Goal: Information Seeking & Learning: Check status

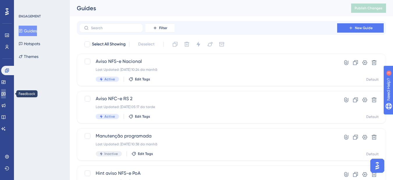
click at [6, 95] on icon at bounding box center [3, 94] width 4 height 4
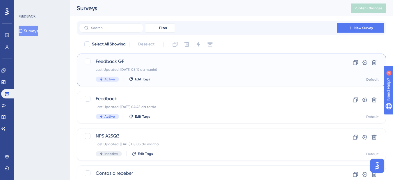
click at [188, 65] on div "Feedback GF Last Updated: [DATE] 08:19 da manhã Active Edit Tags" at bounding box center [208, 70] width 225 height 24
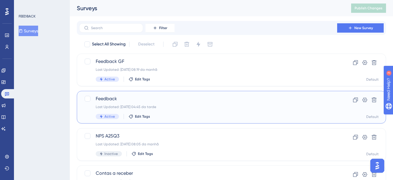
click at [188, 107] on div "Last Updated: [DATE] 04:45 da tarde" at bounding box center [208, 107] width 225 height 5
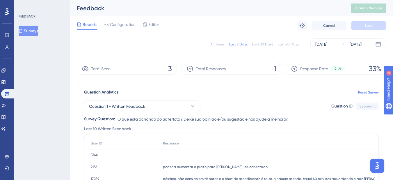
click at [270, 91] on div "Question Analytics Reset Survey" at bounding box center [231, 92] width 295 height 7
click at [328, 43] on div "[DATE]" at bounding box center [322, 44] width 12 height 7
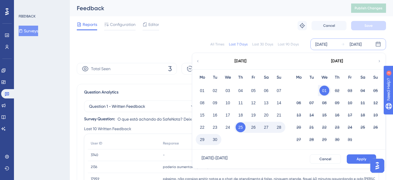
click at [197, 63] on icon at bounding box center [198, 61] width 4 height 5
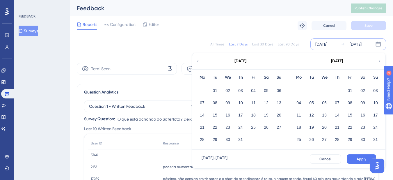
click at [197, 63] on icon at bounding box center [198, 61] width 4 height 5
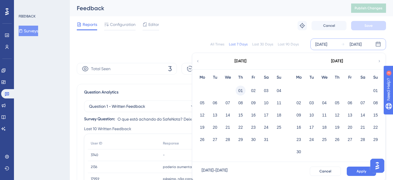
click at [241, 92] on button "01" at bounding box center [241, 91] width 10 height 10
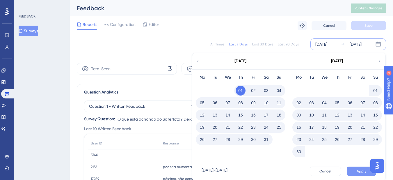
click at [354, 170] on button "Apply" at bounding box center [361, 171] width 29 height 9
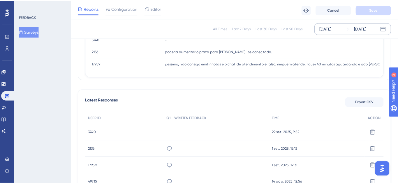
scroll to position [130, 0]
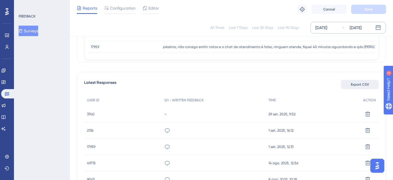
click at [360, 87] on button "Export CSV" at bounding box center [360, 84] width 38 height 9
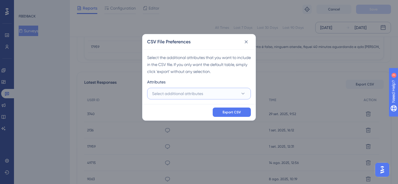
click at [237, 91] on button "Select additional attributes" at bounding box center [199, 94] width 104 height 12
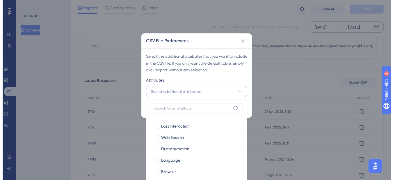
scroll to position [168, 0]
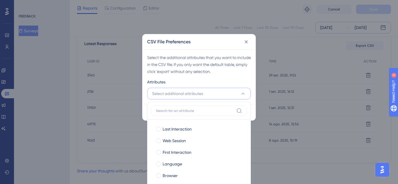
click at [238, 96] on button "Select additional attributes" at bounding box center [199, 94] width 104 height 12
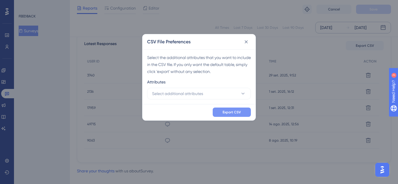
click at [233, 114] on span "Export CSV" at bounding box center [231, 112] width 18 height 5
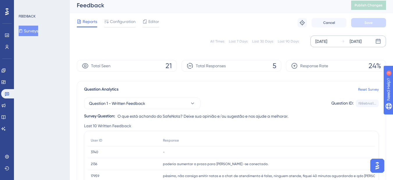
scroll to position [0, 0]
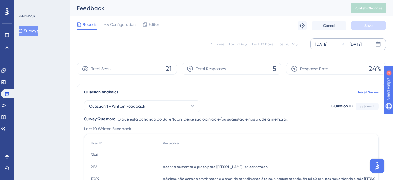
click at [256, 68] on div "Total Responses 5" at bounding box center [232, 69] width 100 height 12
click at [225, 43] on div "All Times" at bounding box center [218, 44] width 14 height 5
click at [36, 30] on button "Surveys" at bounding box center [29, 31] width 20 height 10
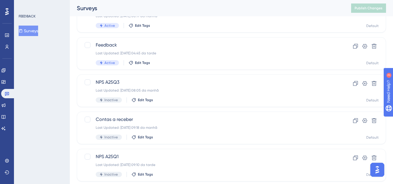
scroll to position [57, 0]
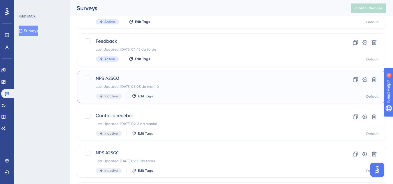
click at [279, 79] on span "NPS A25Q3" at bounding box center [208, 78] width 225 height 7
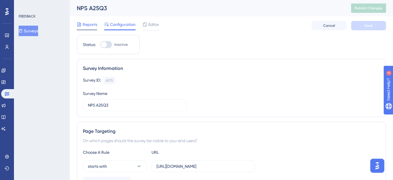
click at [96, 24] on span "Reports" at bounding box center [90, 24] width 15 height 7
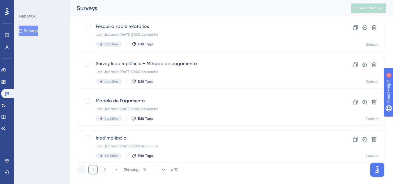
scroll to position [268, 0]
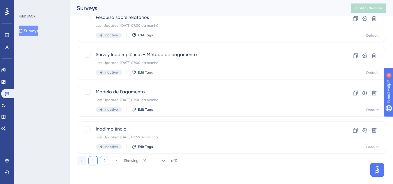
click at [107, 161] on button "2" at bounding box center [104, 160] width 9 height 9
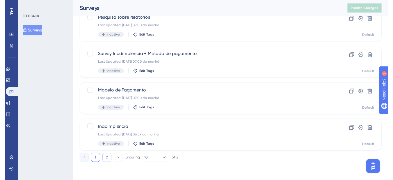
scroll to position [0, 0]
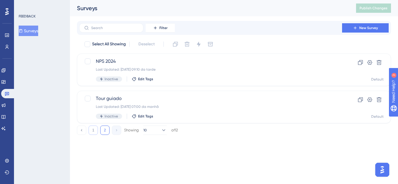
click at [92, 133] on button "1" at bounding box center [93, 130] width 9 height 9
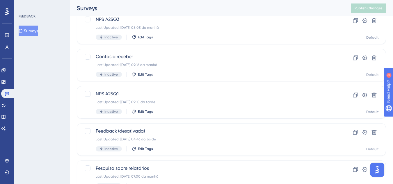
scroll to position [118, 0]
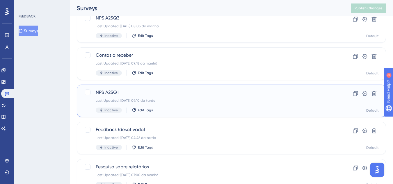
click at [295, 98] on div "Last Updated: [DATE] 09:10 da tarde" at bounding box center [208, 100] width 225 height 5
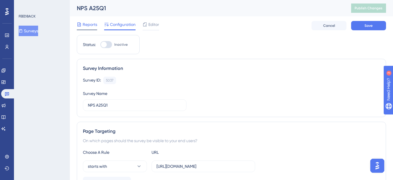
click at [85, 24] on span "Reports" at bounding box center [90, 24] width 15 height 7
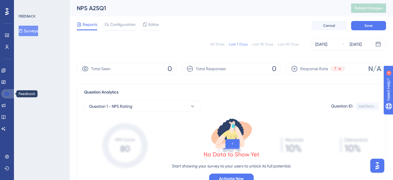
click at [9, 92] on link at bounding box center [8, 93] width 14 height 9
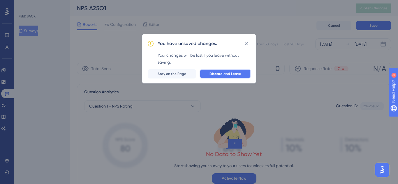
click at [223, 75] on span "Discard and Leave" at bounding box center [224, 74] width 31 height 5
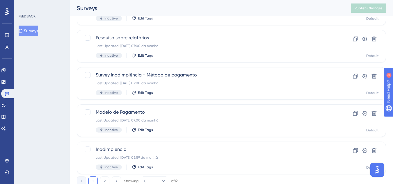
scroll to position [268, 0]
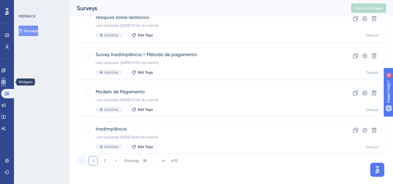
click at [6, 80] on link at bounding box center [3, 81] width 5 height 9
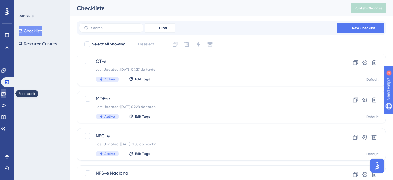
click at [6, 91] on link at bounding box center [3, 93] width 5 height 9
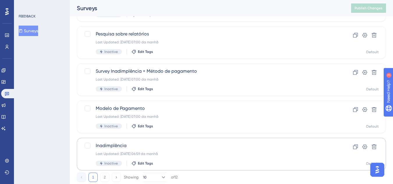
scroll to position [252, 0]
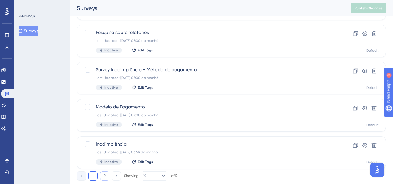
click at [105, 174] on button "2" at bounding box center [104, 176] width 9 height 9
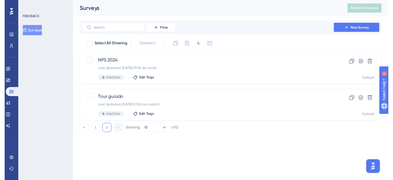
scroll to position [0, 0]
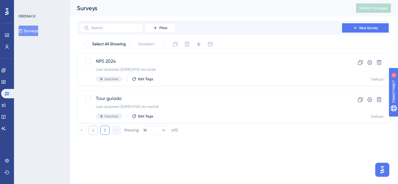
click at [97, 132] on button "1" at bounding box center [93, 130] width 9 height 9
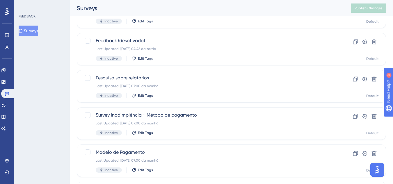
scroll to position [208, 0]
